Goal: Task Accomplishment & Management: Check status

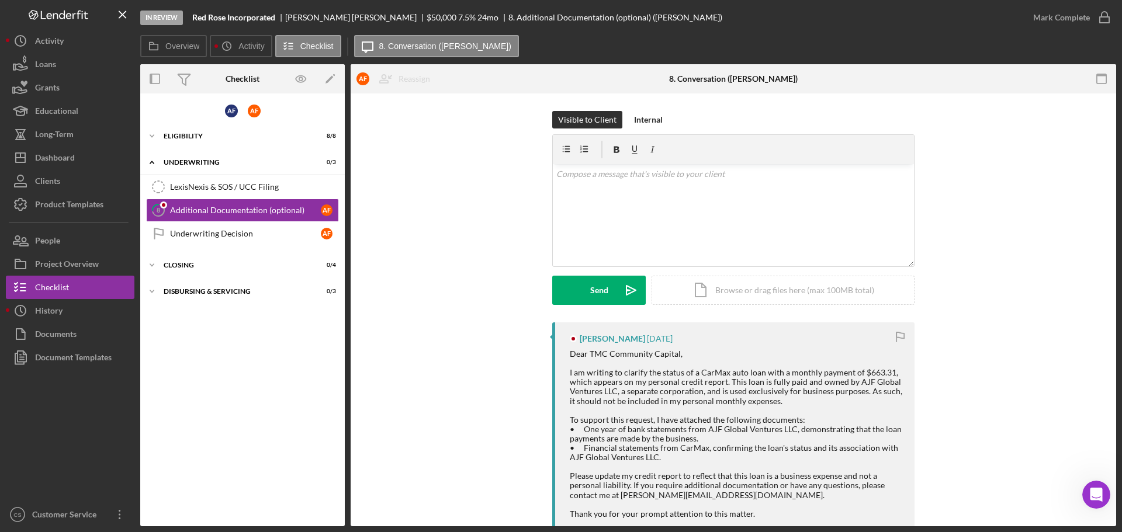
scroll to position [328, 0]
click at [86, 155] on button "Icon/Dashboard Dashboard" at bounding box center [70, 157] width 129 height 23
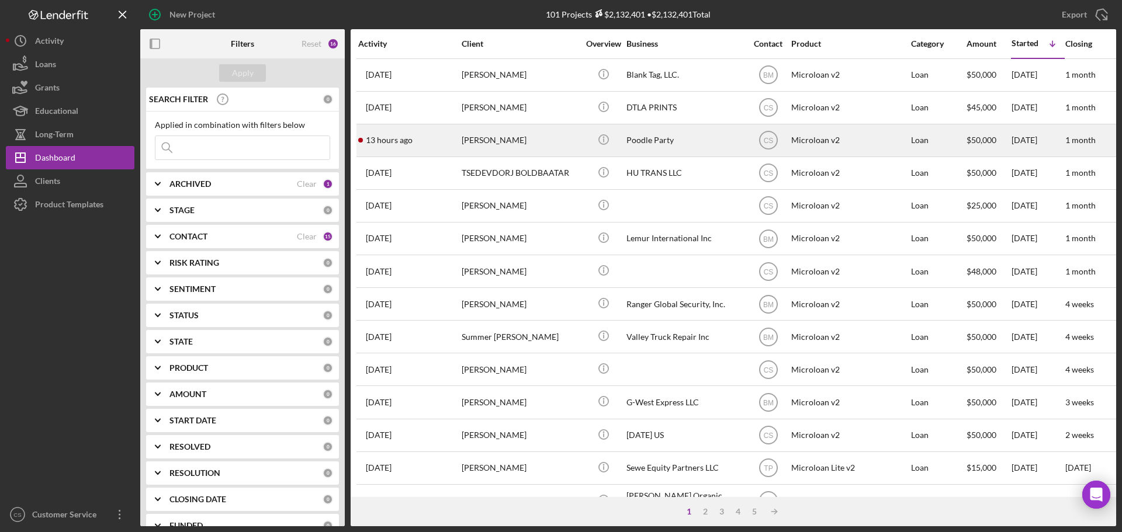
click at [577, 136] on div "[PERSON_NAME]" at bounding box center [520, 140] width 117 height 31
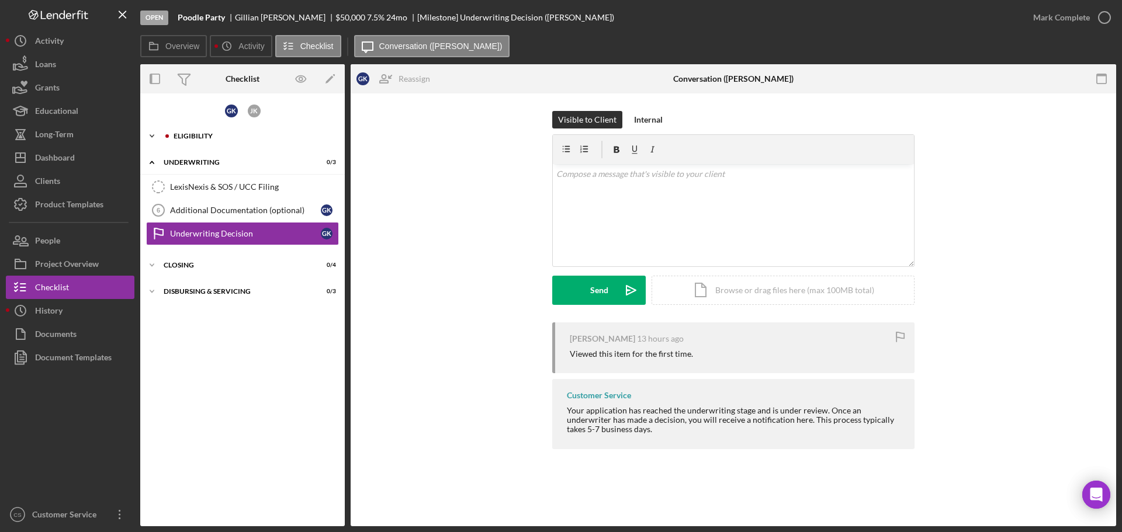
click at [248, 138] on div "Eligibility" at bounding box center [252, 136] width 157 height 7
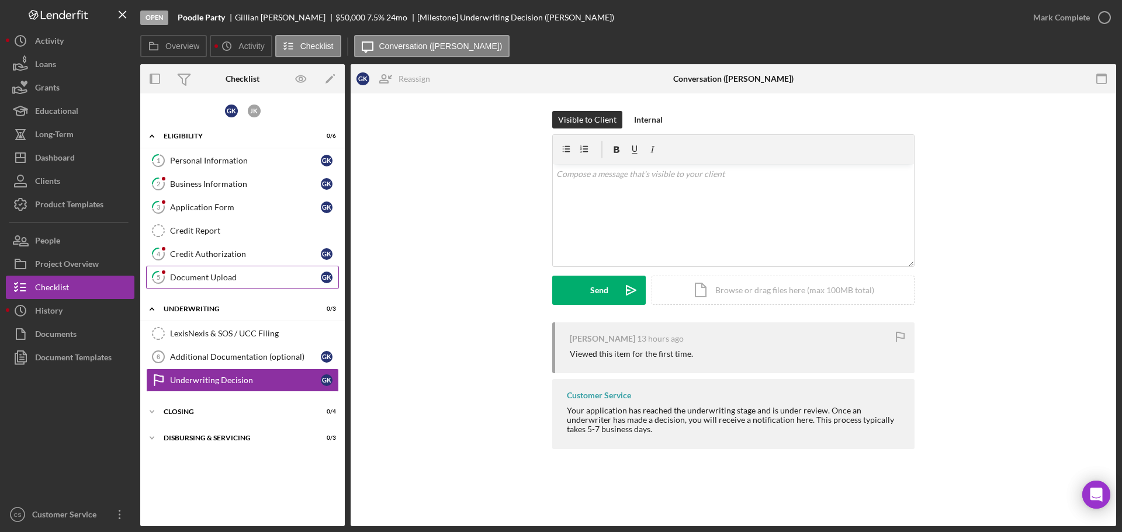
click at [234, 272] on link "5 Document Upload G K" at bounding box center [242, 277] width 193 height 23
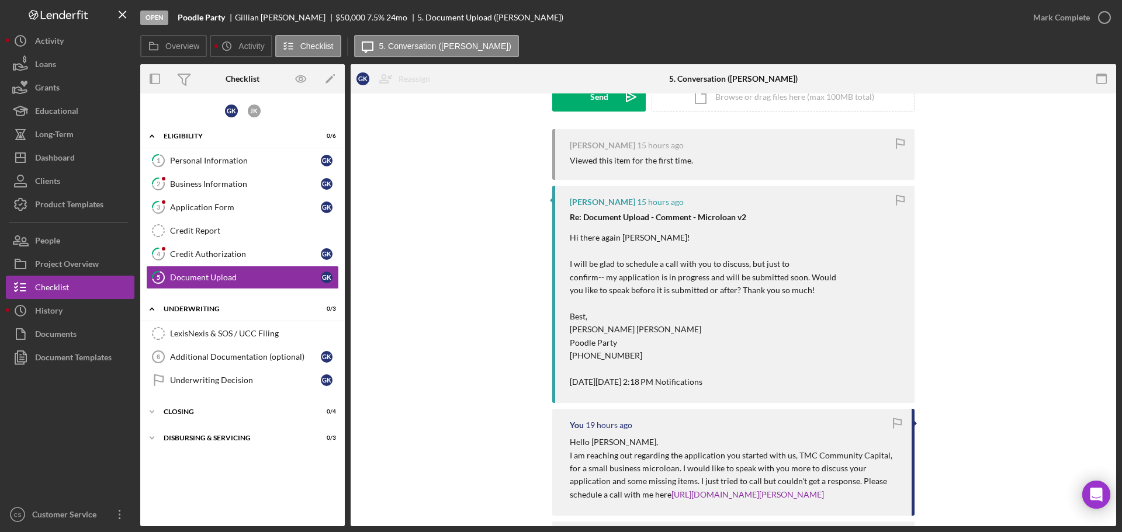
scroll to position [175, 0]
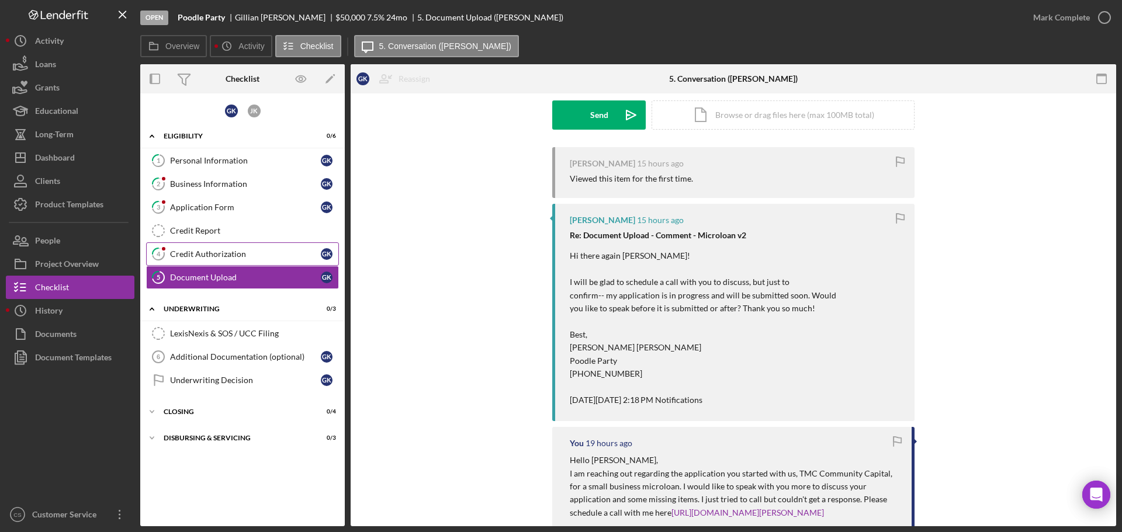
click at [268, 254] on div "Credit Authorization" at bounding box center [245, 254] width 151 height 9
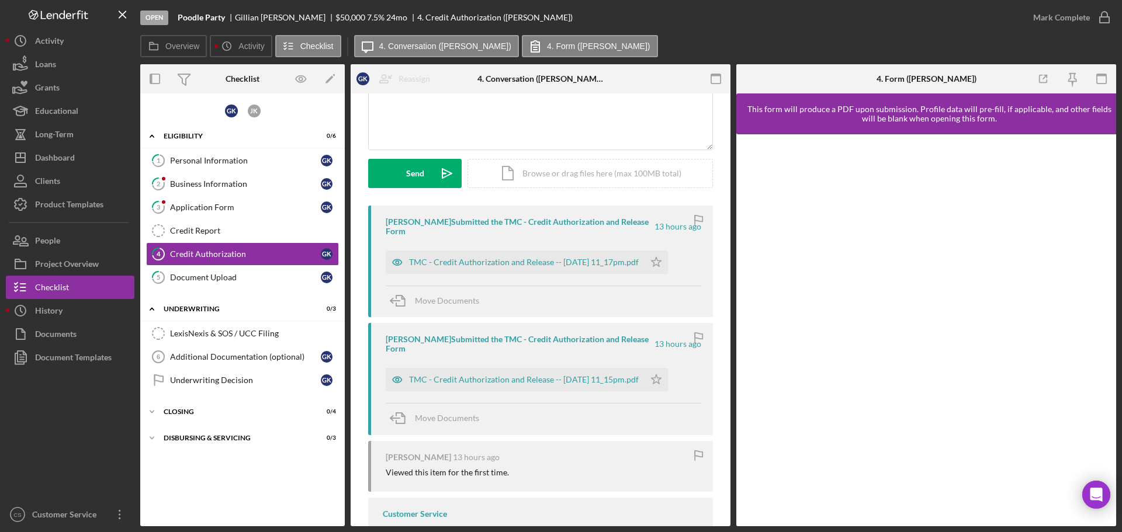
scroll to position [58, 0]
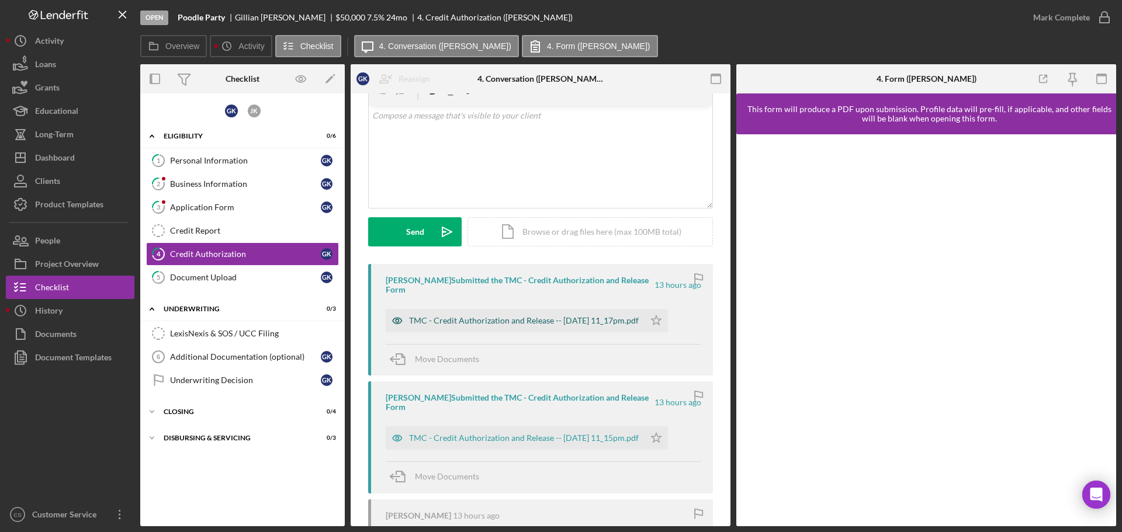
click at [533, 324] on div "TMC - Credit Authorization and Release -- [DATE] 11_17pm.pdf" at bounding box center [524, 320] width 230 height 9
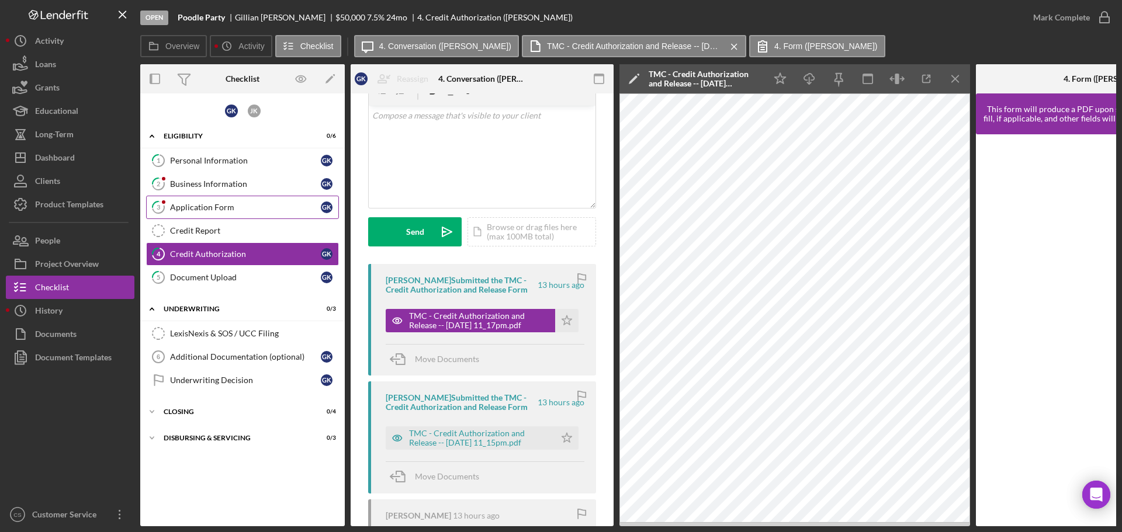
click at [225, 212] on div "Application Form" at bounding box center [245, 207] width 151 height 9
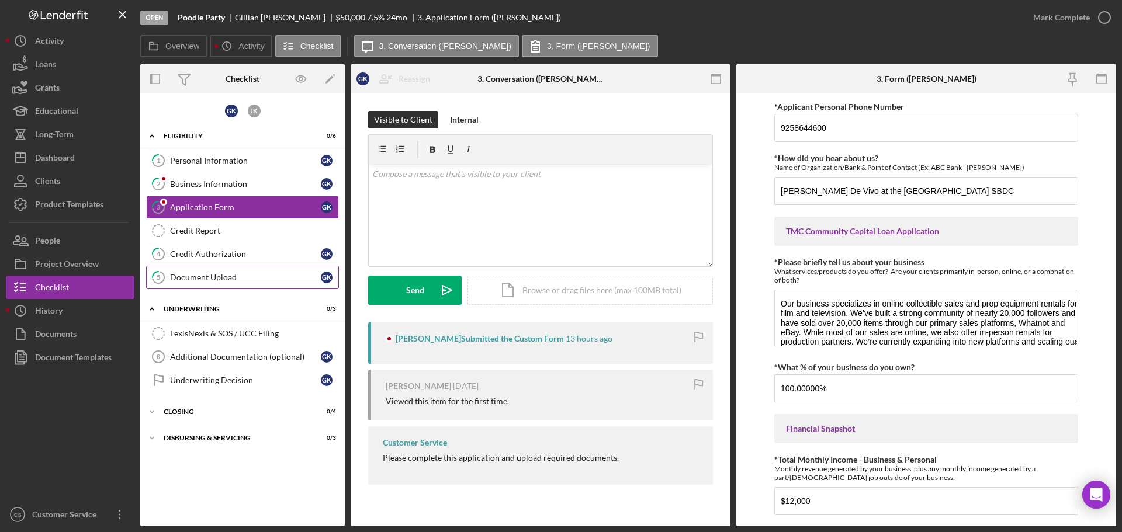
click at [242, 284] on link "5 Document Upload G K" at bounding box center [242, 277] width 193 height 23
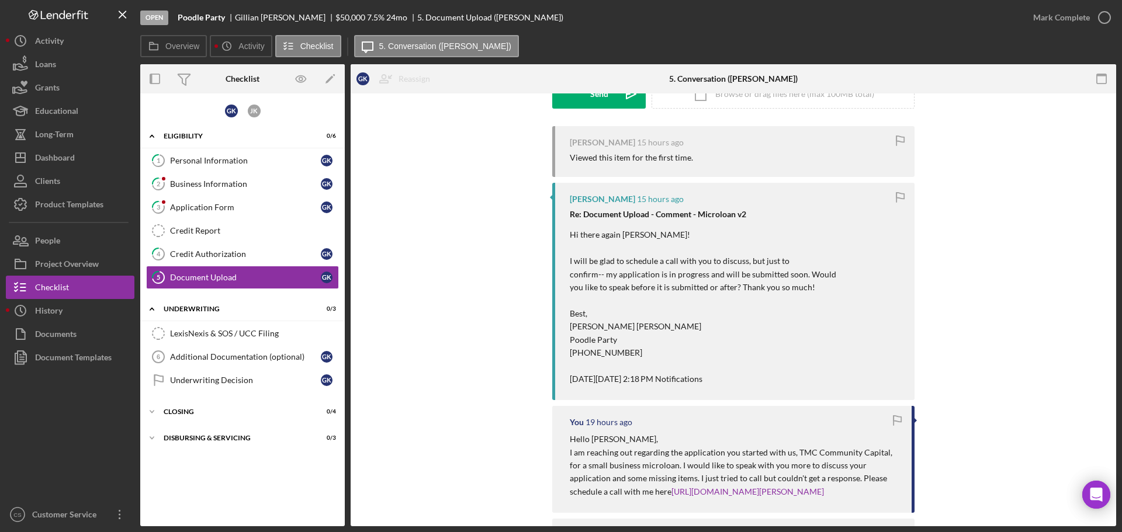
scroll to position [159, 0]
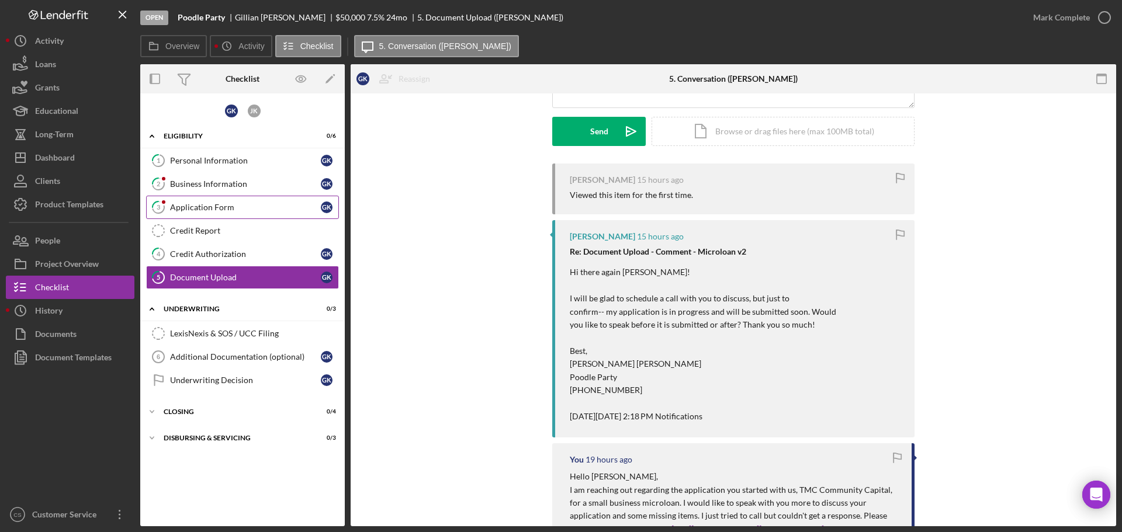
click at [207, 207] on div "Application Form" at bounding box center [245, 207] width 151 height 9
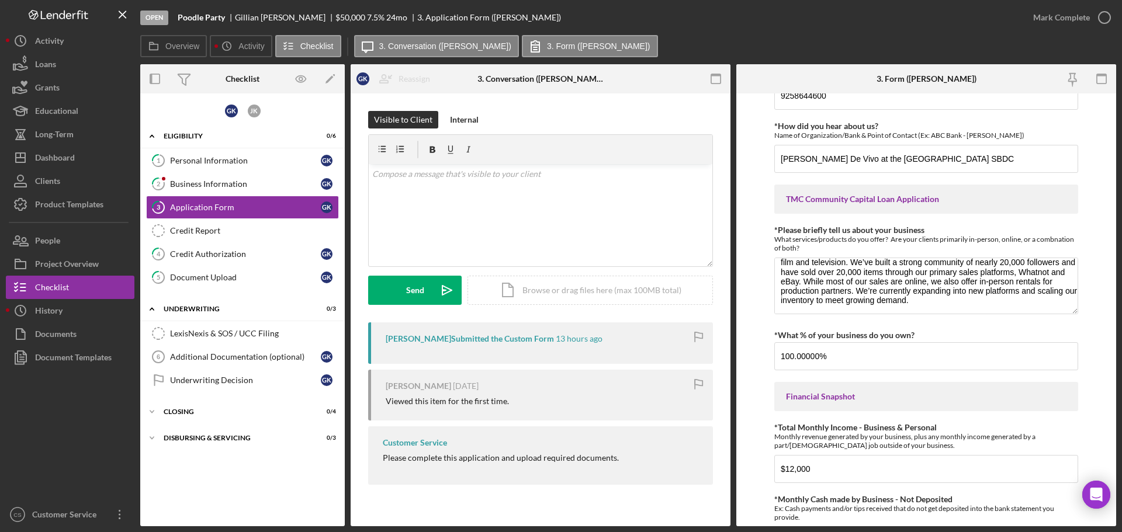
scroll to position [58, 0]
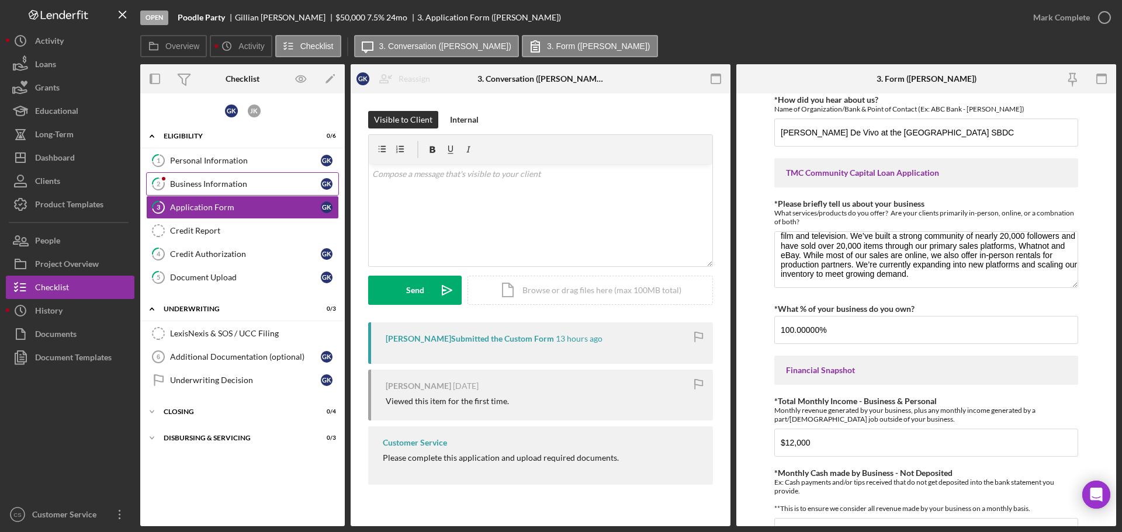
click at [202, 188] on div "Business Information" at bounding box center [245, 183] width 151 height 9
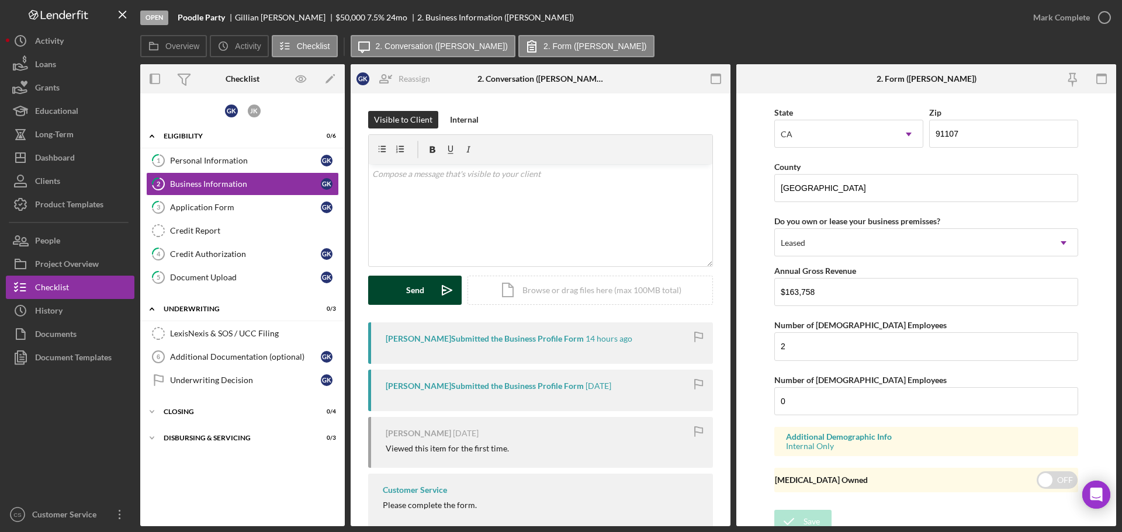
scroll to position [1236, 0]
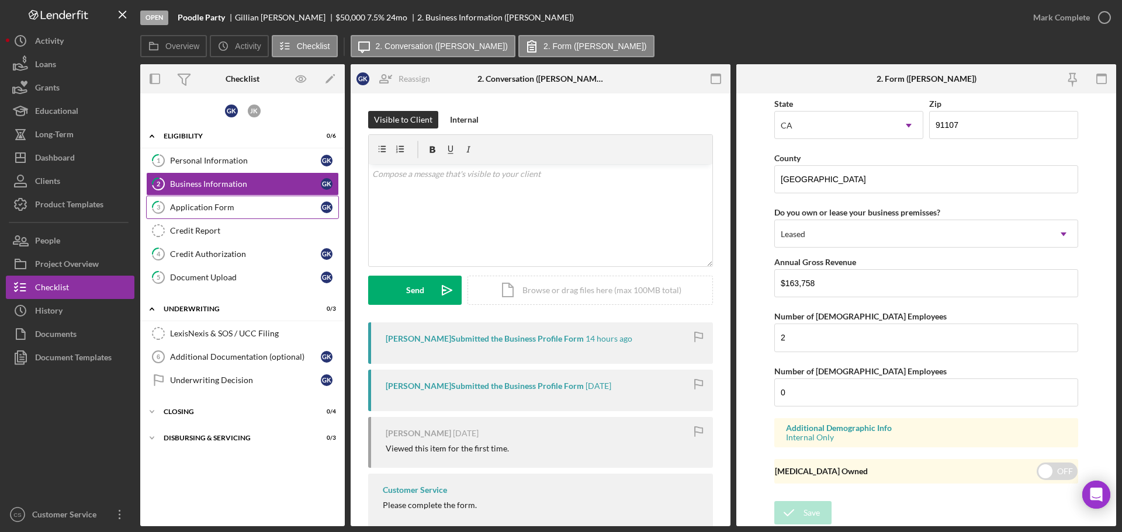
click at [265, 215] on link "3 Application Form G K" at bounding box center [242, 207] width 193 height 23
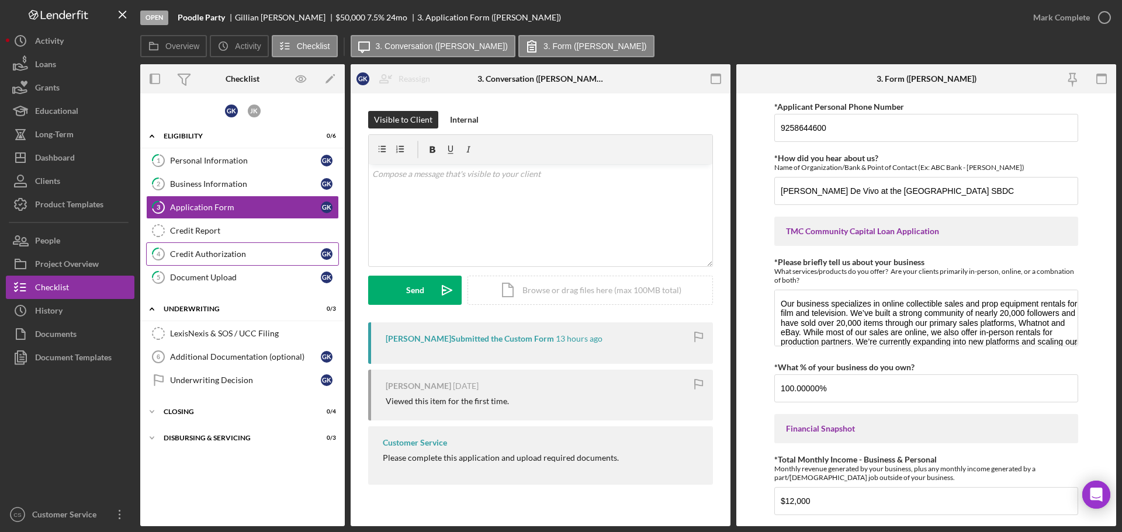
click at [256, 253] on div "Credit Authorization" at bounding box center [245, 254] width 151 height 9
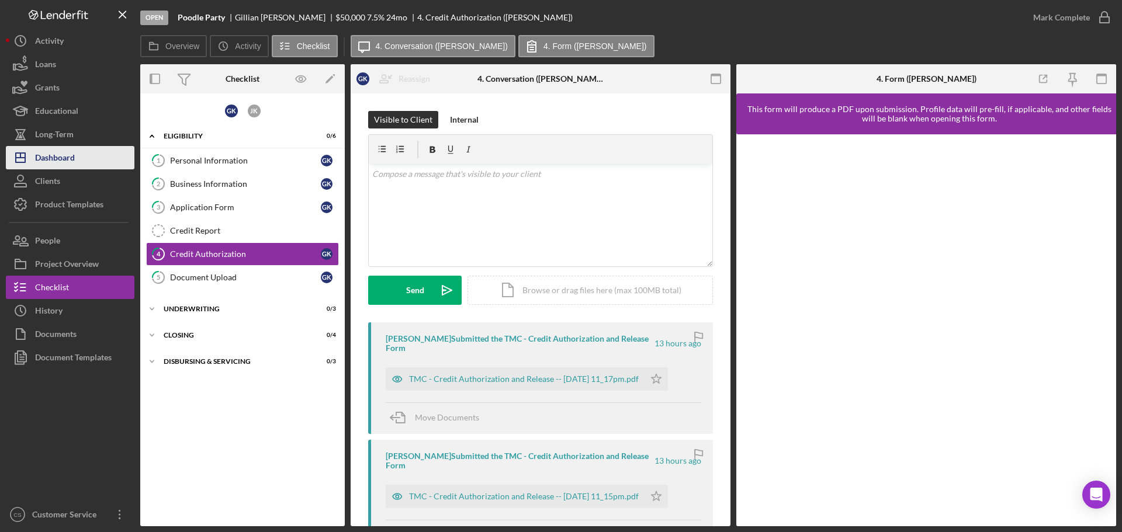
click at [77, 154] on button "Icon/Dashboard Dashboard" at bounding box center [70, 157] width 129 height 23
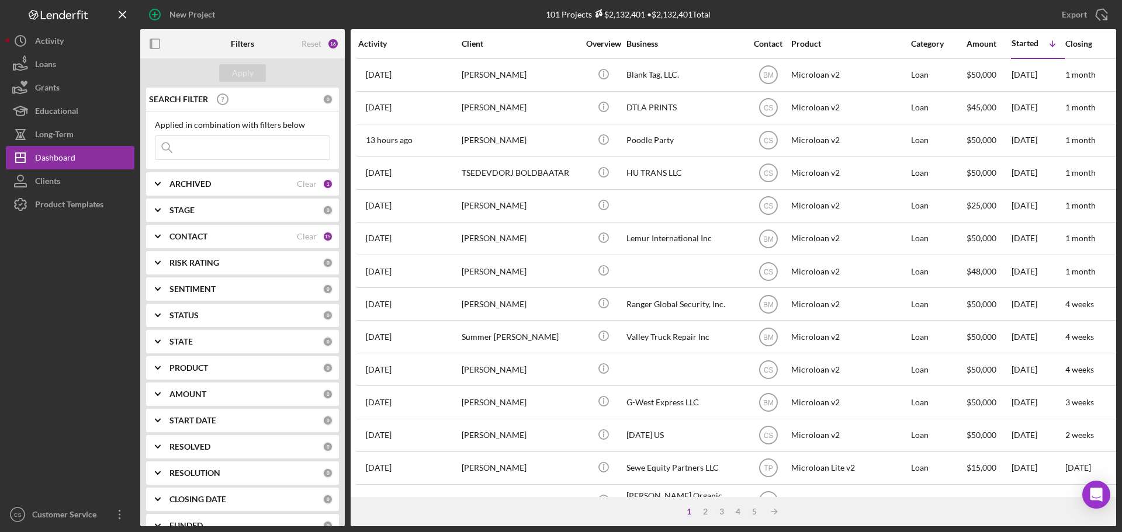
click at [809, 510] on div "1 2 3 4 5 Icon/Table Sort Arrow" at bounding box center [733, 511] width 765 height 29
click at [89, 392] on div at bounding box center [70, 359] width 129 height 287
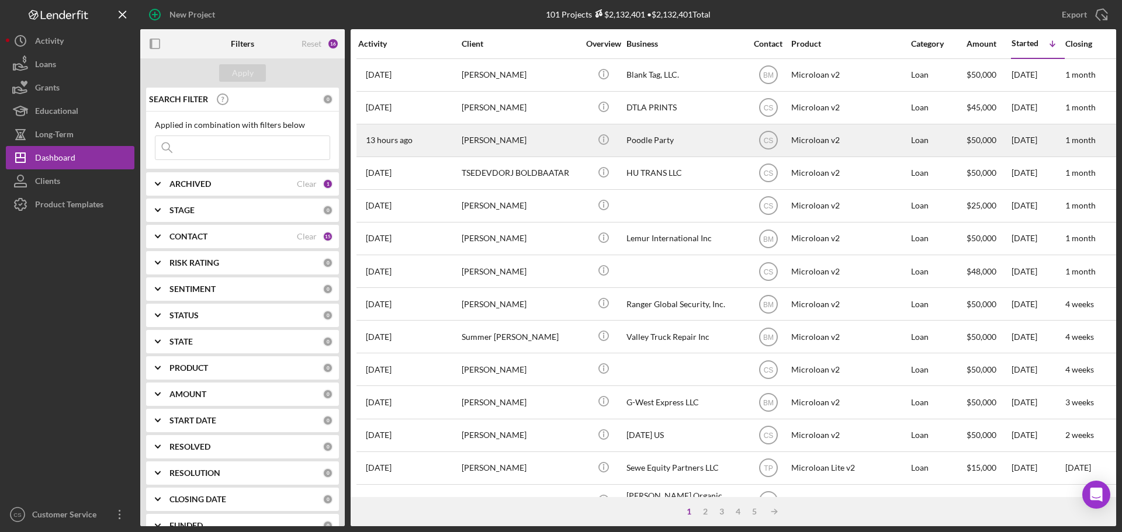
click at [550, 146] on div "[PERSON_NAME]" at bounding box center [520, 140] width 117 height 31
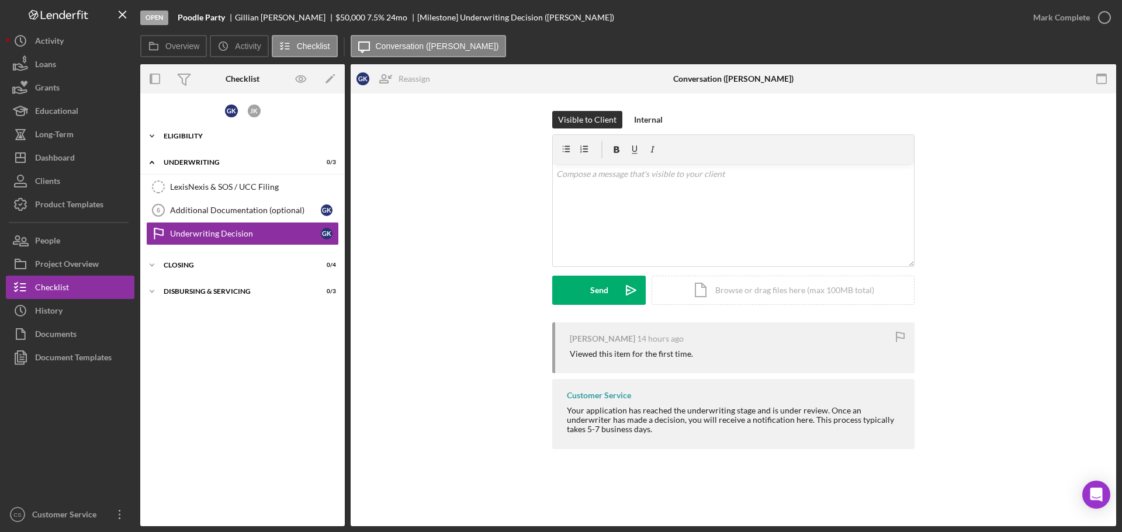
click at [250, 146] on div "Icon/Expander Eligibility 0 / 6" at bounding box center [242, 135] width 205 height 23
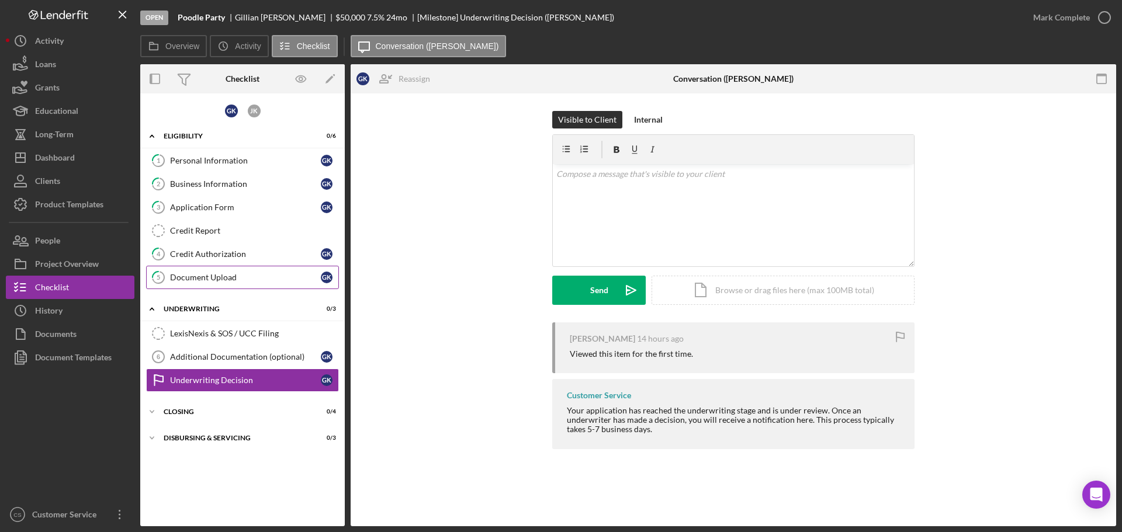
click at [250, 278] on div "Document Upload" at bounding box center [245, 277] width 151 height 9
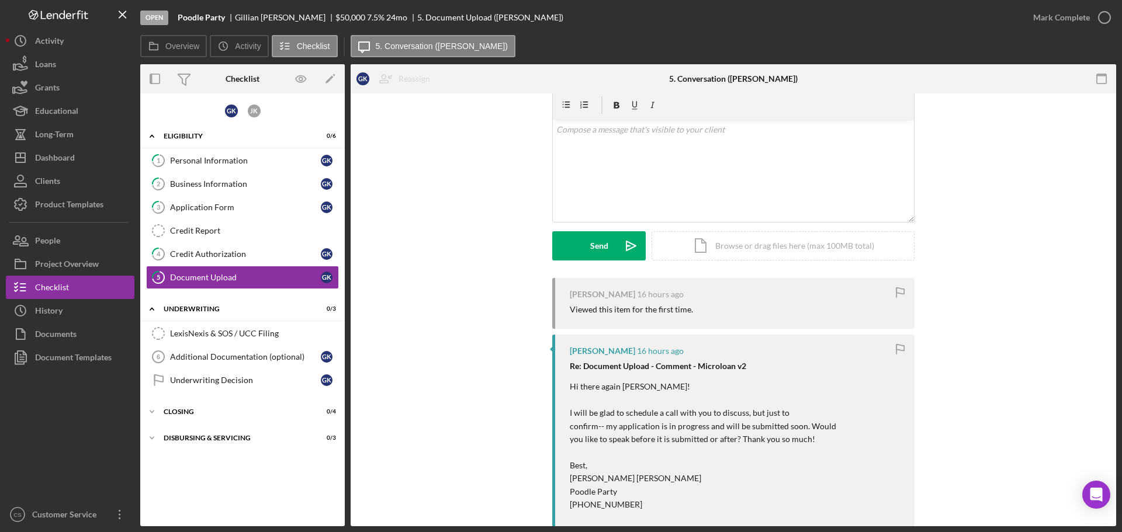
scroll to position [117, 0]
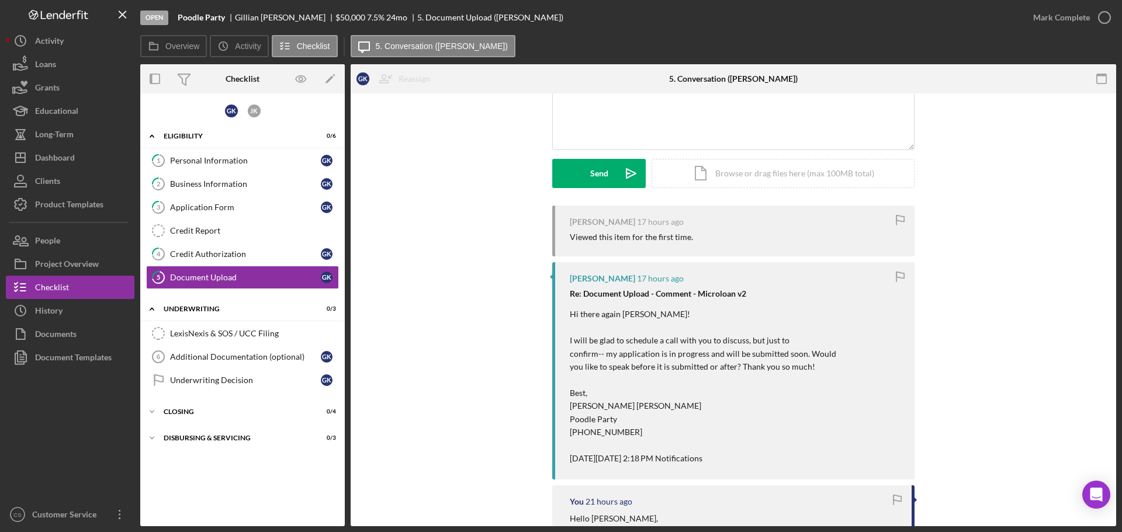
click at [388, 256] on div "[PERSON_NAME] 17 hours ago Viewed this item for the first time. [PERSON_NAME] 1…" at bounding box center [733, 495] width 730 height 579
click at [482, 322] on div "[PERSON_NAME] 17 hours ago Viewed this item for the first time. [PERSON_NAME] 1…" at bounding box center [733, 495] width 730 height 579
click at [551, 26] on div "Open Poodle Party [PERSON_NAME] $50,000 $50,000 7.5 % 24 mo 5. Document Upload …" at bounding box center [580, 17] width 881 height 35
